Goal: Task Accomplishment & Management: Complete application form

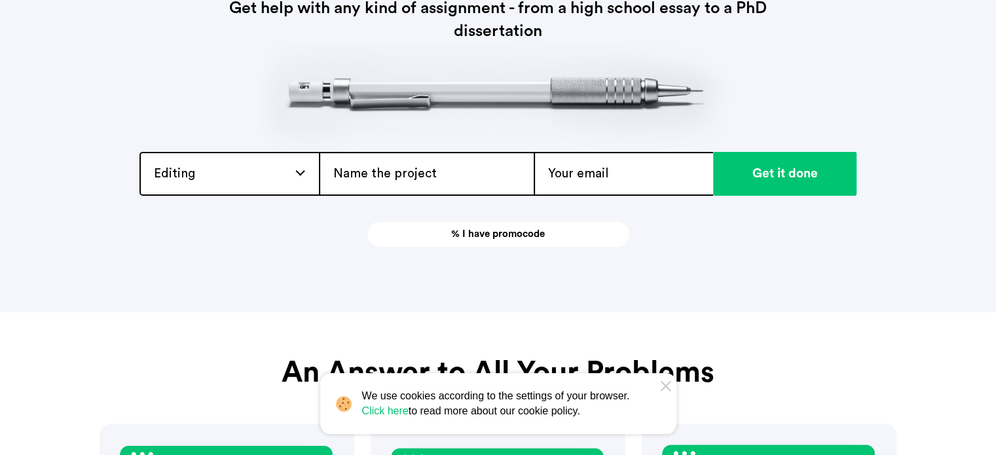
scroll to position [207, 0]
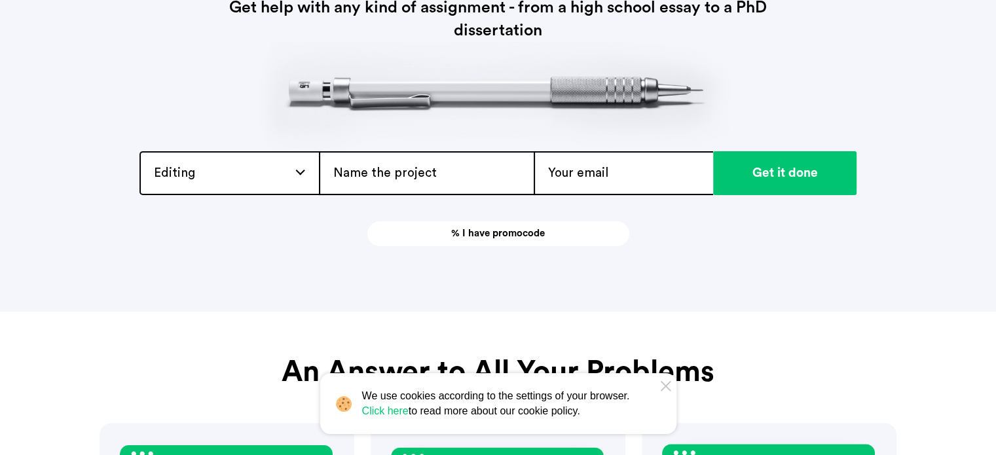
click at [255, 185] on div "Editing Admission / Scholarship Essay Annotated Bibliography Application Essay …" at bounding box center [228, 173] width 179 height 44
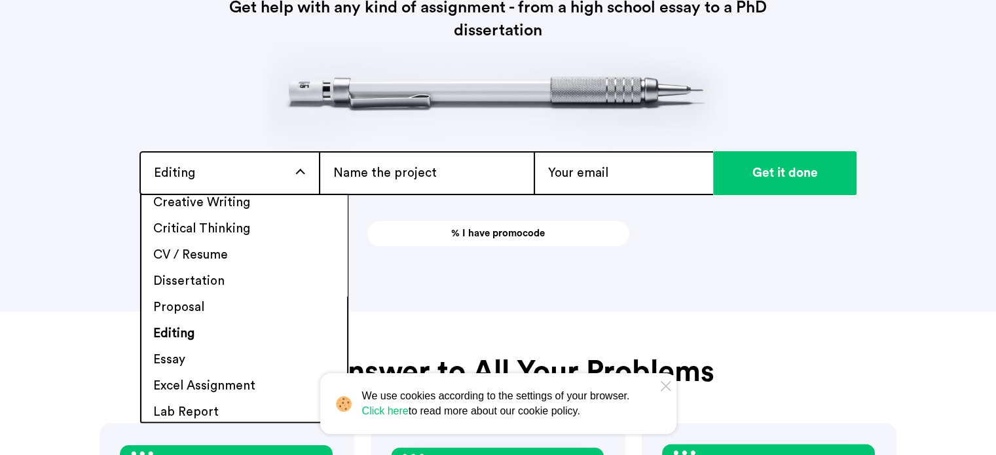
scroll to position [359, 0]
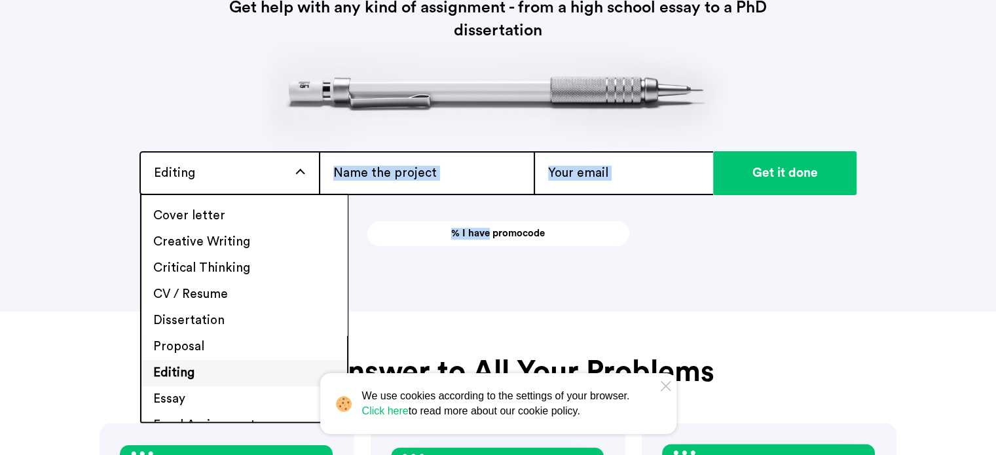
drag, startPoint x: 486, startPoint y: 293, endPoint x: 438, endPoint y: 171, distance: 130.8
click at [438, 171] on header "[PHONE_NUMBER] [EMAIL_ADDRESS][DOMAIN_NAME] Essays & Writing Assignments Done f…" at bounding box center [498, 52] width 996 height 518
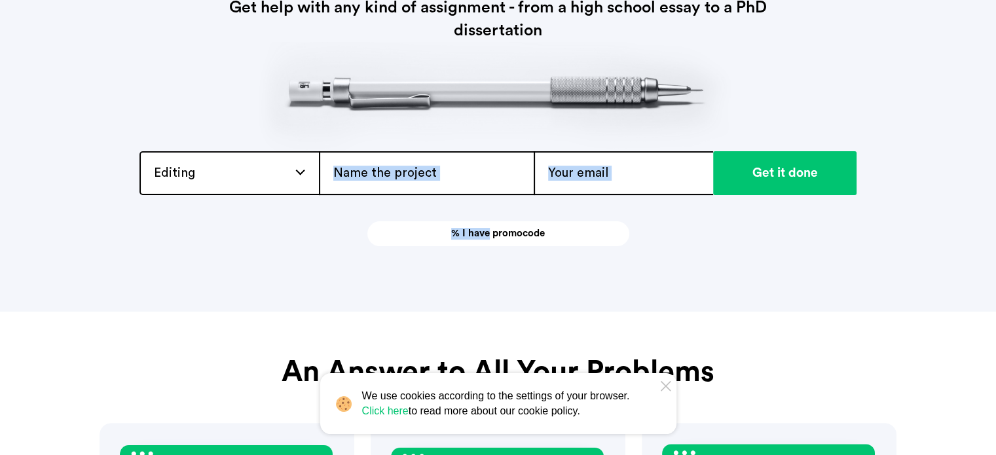
click at [438, 171] on input "text" at bounding box center [426, 173] width 215 height 44
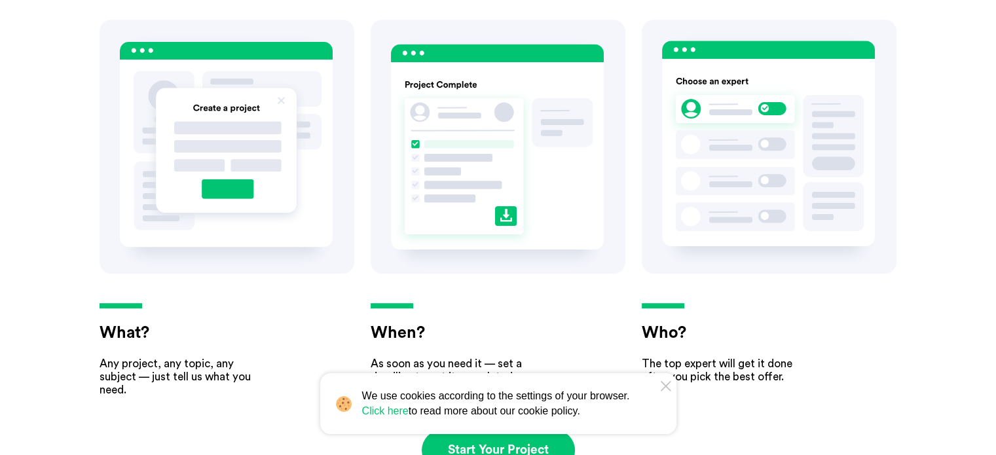
scroll to position [610, 0]
click at [495, 439] on link "Start Your Project" at bounding box center [498, 449] width 153 height 41
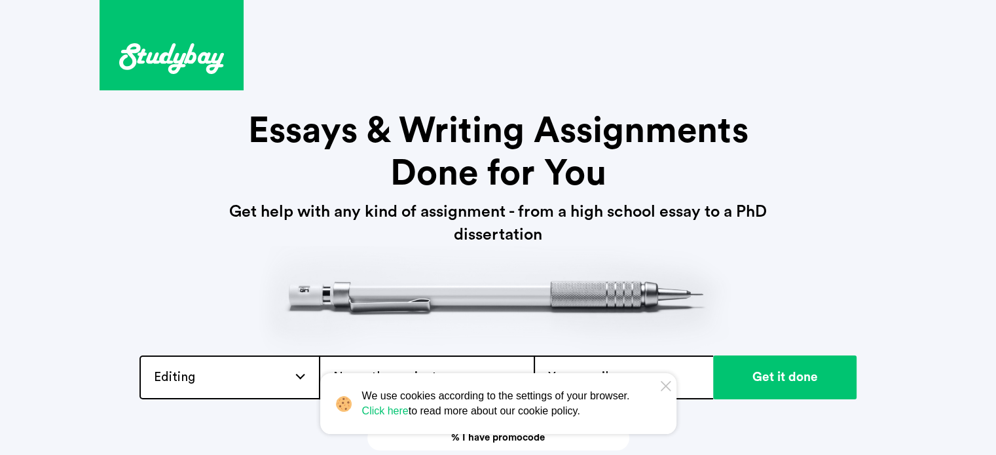
scroll to position [0, 0]
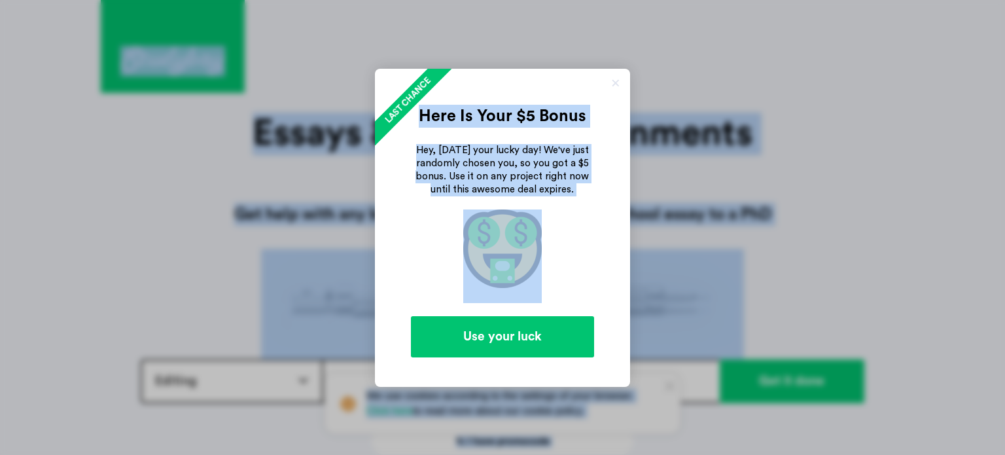
drag, startPoint x: 613, startPoint y: 279, endPoint x: 426, endPoint y: -79, distance: 404.6
click at [611, 83] on link at bounding box center [615, 83] width 13 height 13
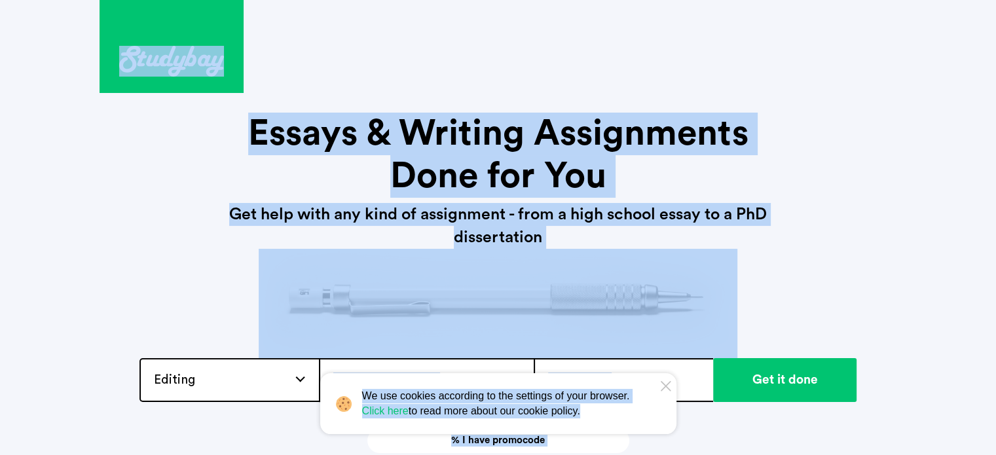
click at [145, 187] on div "[PHONE_NUMBER] [EMAIL_ADDRESS][DOMAIN_NAME] Essays & Writing Assignments Done f…" at bounding box center [497, 226] width 797 height 453
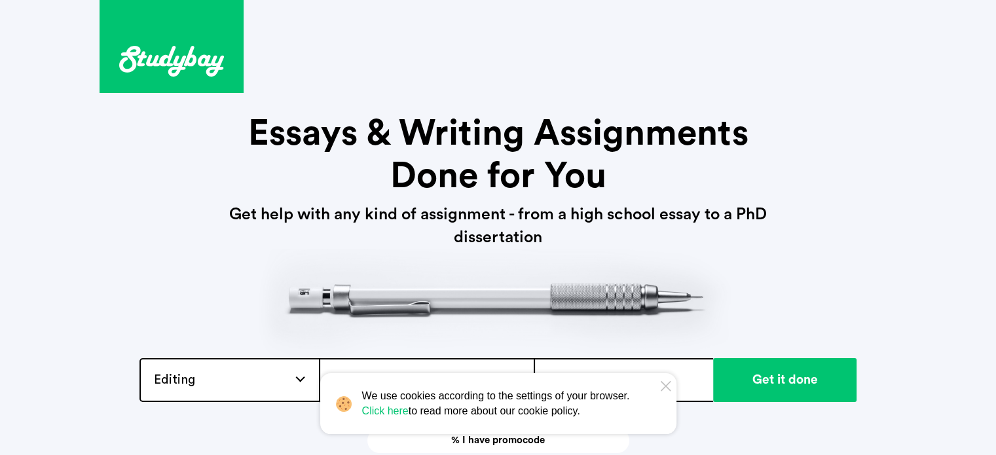
scroll to position [213, 0]
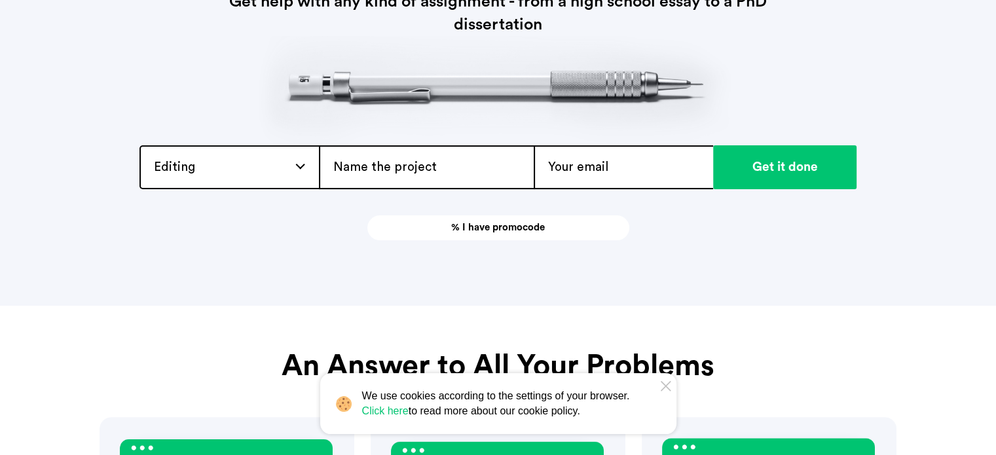
click at [246, 163] on div "Editing Admission / Scholarship Essay Annotated Bibliography Application Essay …" at bounding box center [228, 167] width 179 height 44
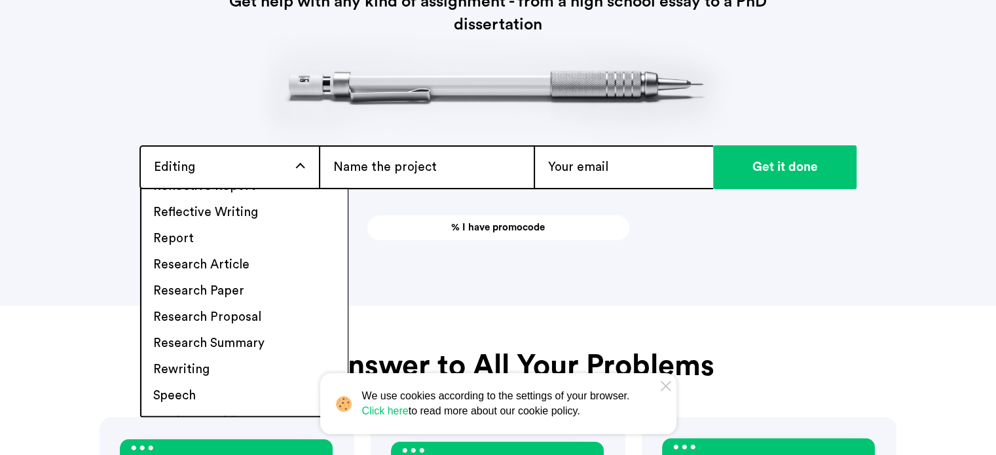
scroll to position [958, 0]
click at [257, 289] on li "Research Paper" at bounding box center [244, 292] width 206 height 26
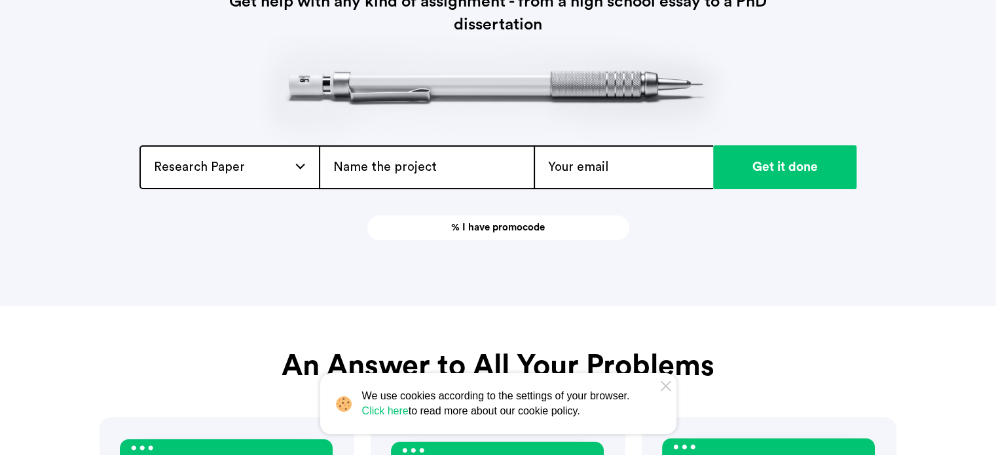
click at [416, 160] on input "text" at bounding box center [426, 167] width 215 height 44
paste input "Biologically-Inspired computing: Models and Applications projects."
type input "Biologically-Inspired computing: Models and Applications projects."
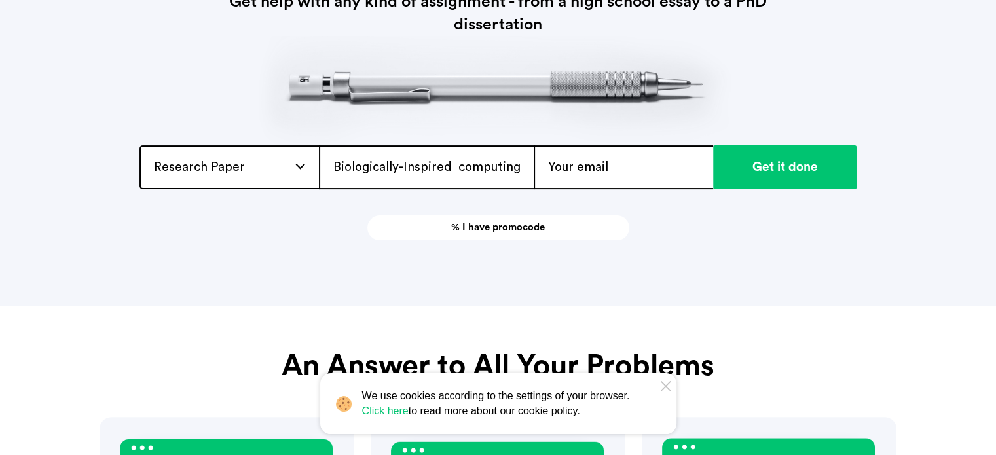
click at [635, 155] on input "email" at bounding box center [622, 167] width 179 height 44
click at [622, 166] on input "email" at bounding box center [622, 167] width 179 height 44
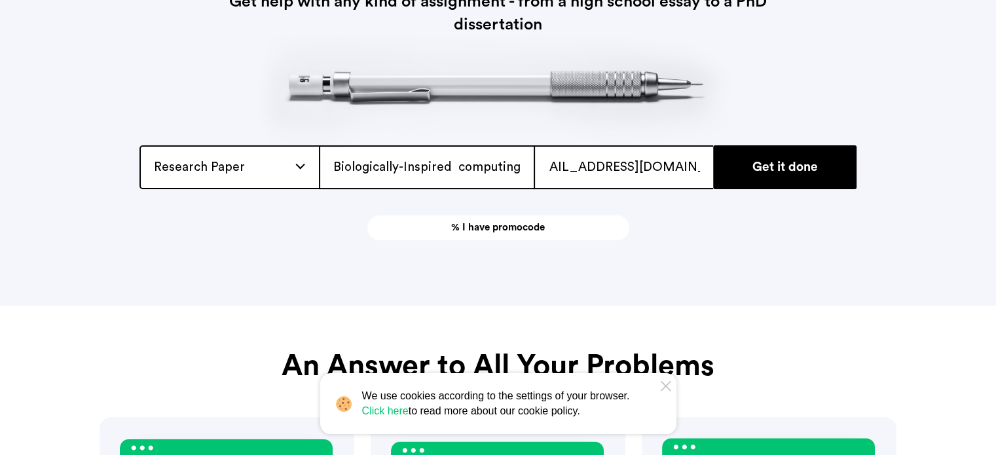
type input "[EMAIL_ADDRESS][DOMAIN_NAME]"
click at [746, 169] on input "Get it done" at bounding box center [784, 167] width 143 height 44
